Goal: Navigation & Orientation: Find specific page/section

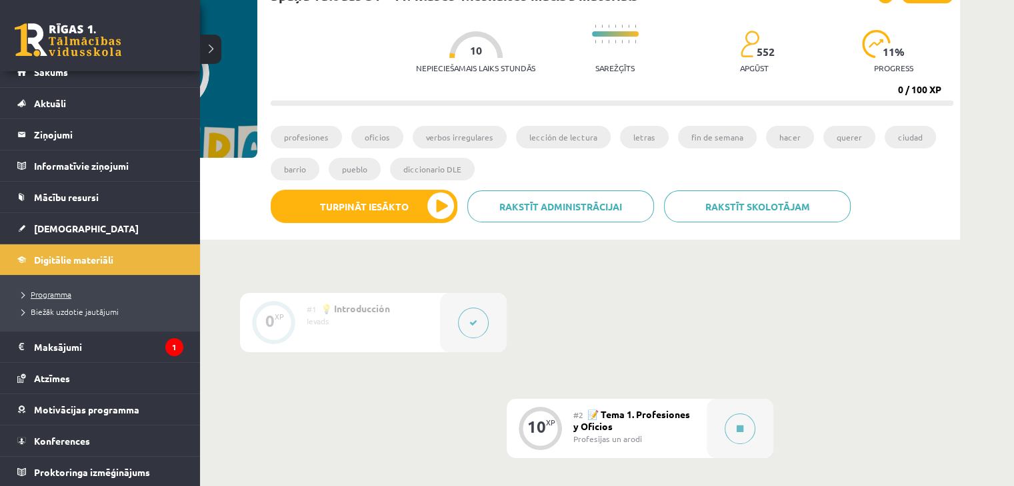
scroll to position [200, 0]
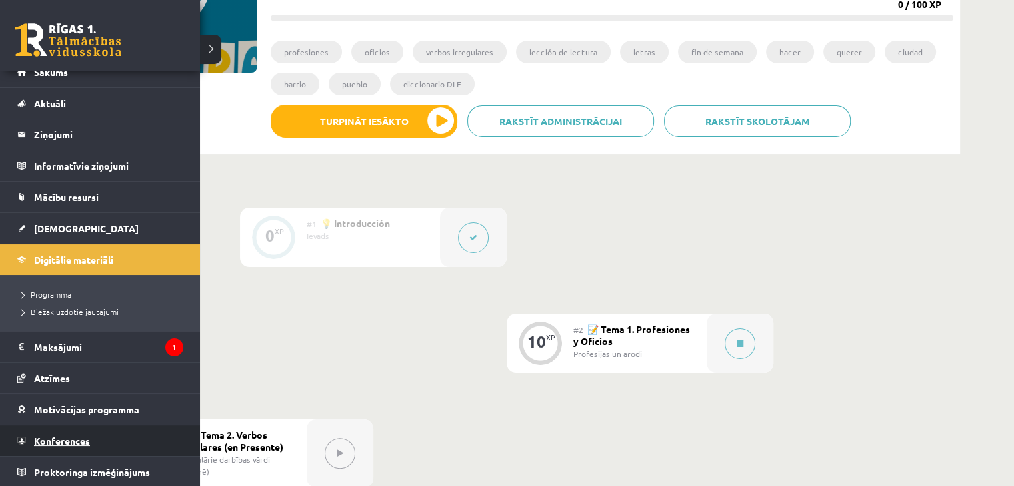
click at [105, 432] on link "Konferences" at bounding box center [100, 441] width 166 height 31
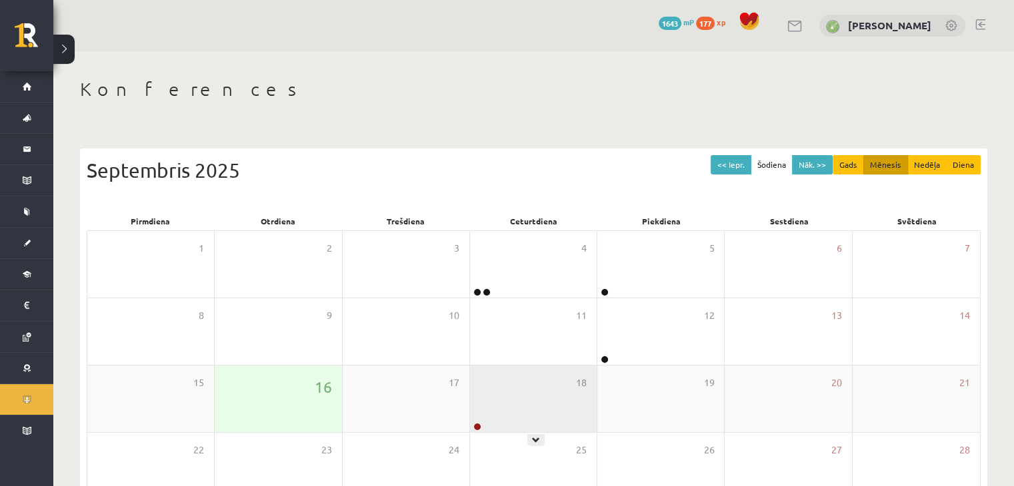
click at [514, 385] on div "18" at bounding box center [533, 399] width 127 height 67
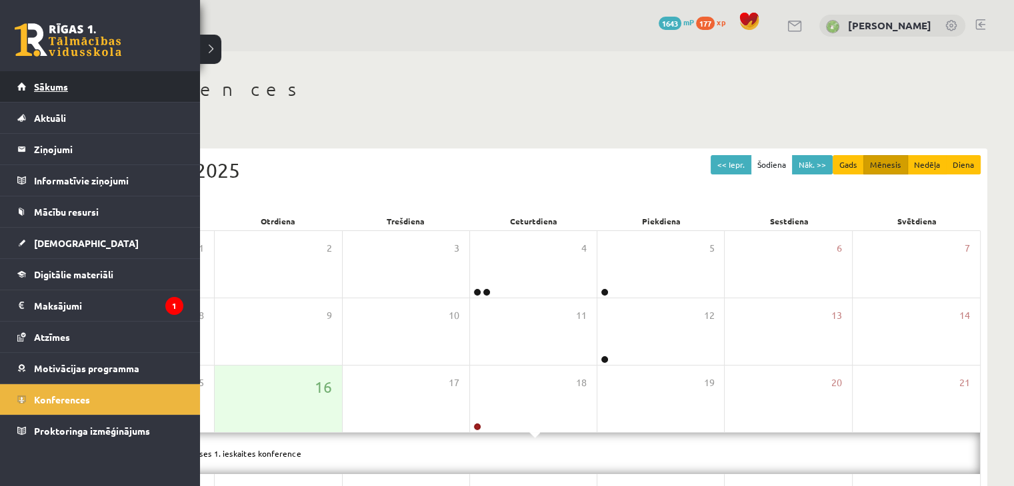
click at [92, 93] on link "Sākums" at bounding box center [100, 86] width 166 height 31
